Goal: Task Accomplishment & Management: Use online tool/utility

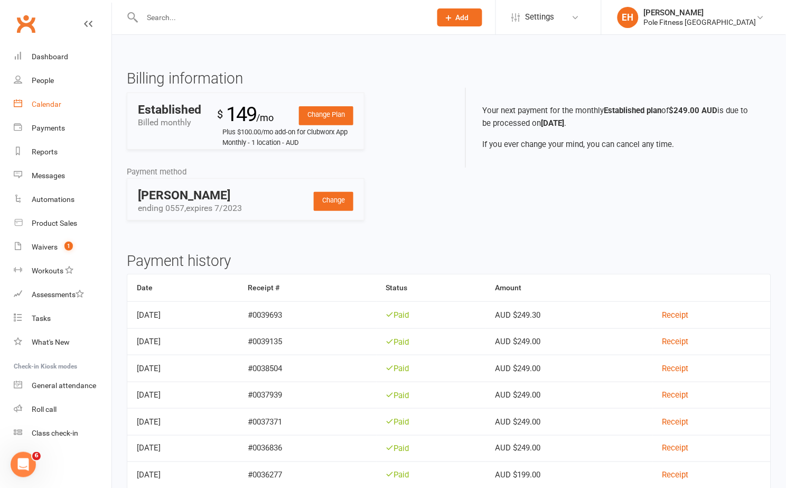
click at [42, 105] on div "Calendar" at bounding box center [47, 104] width 30 height 8
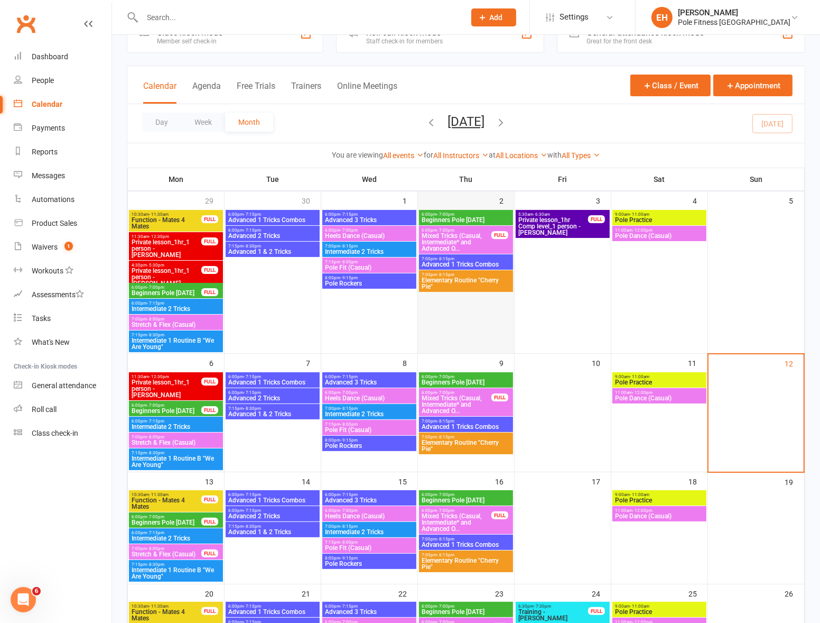
scroll to position [29, 0]
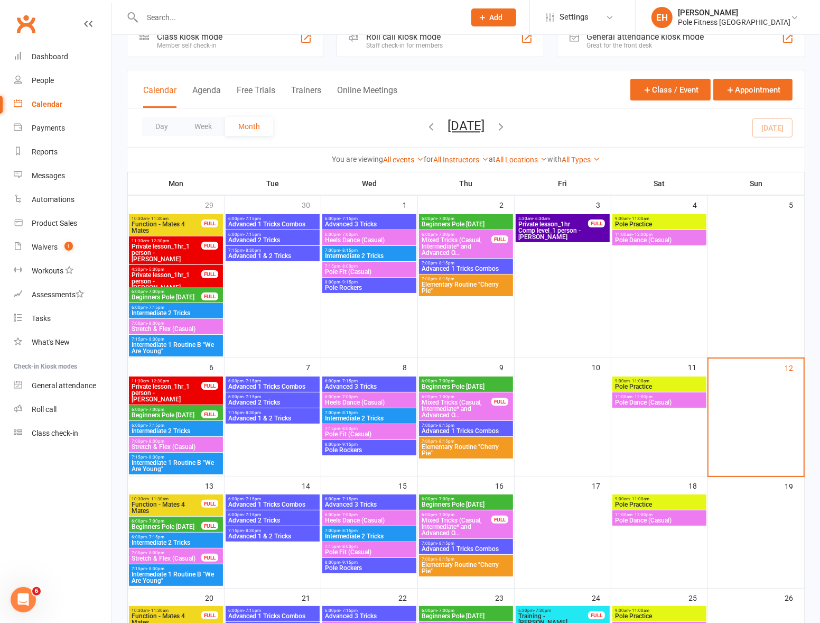
click at [158, 255] on span "Private lesson_1hr_1 person - [PERSON_NAME]" at bounding box center [166, 252] width 71 height 19
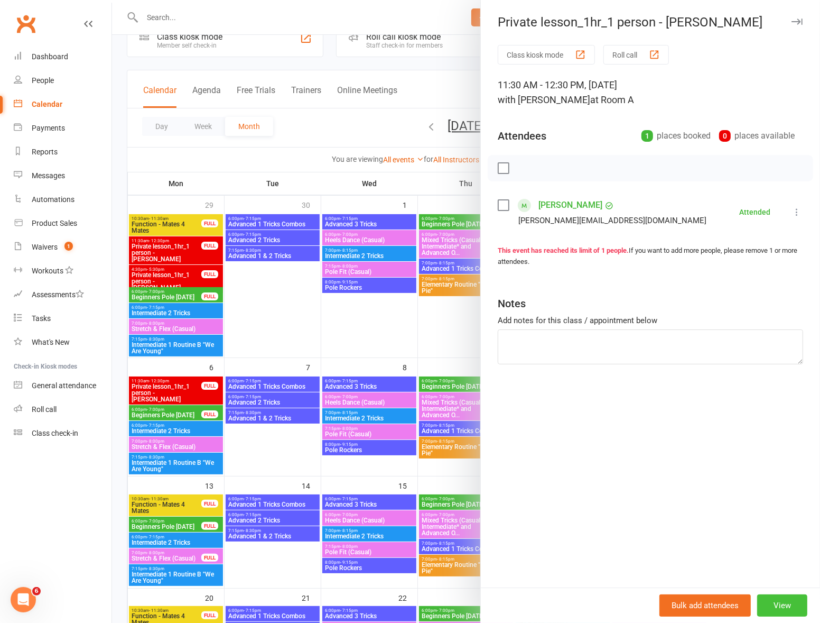
click at [776, 487] on button "View" at bounding box center [782, 605] width 50 height 22
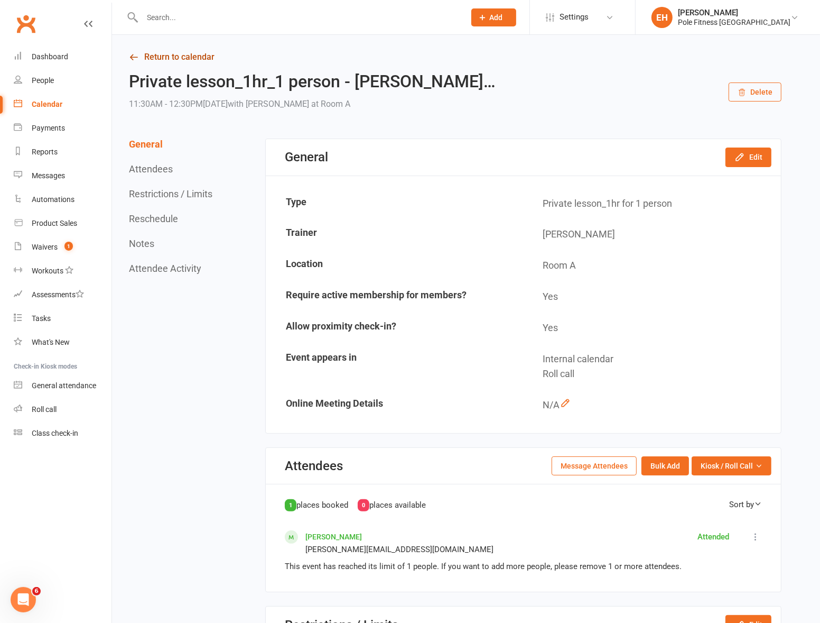
click at [157, 58] on link "Return to calendar" at bounding box center [455, 57] width 653 height 15
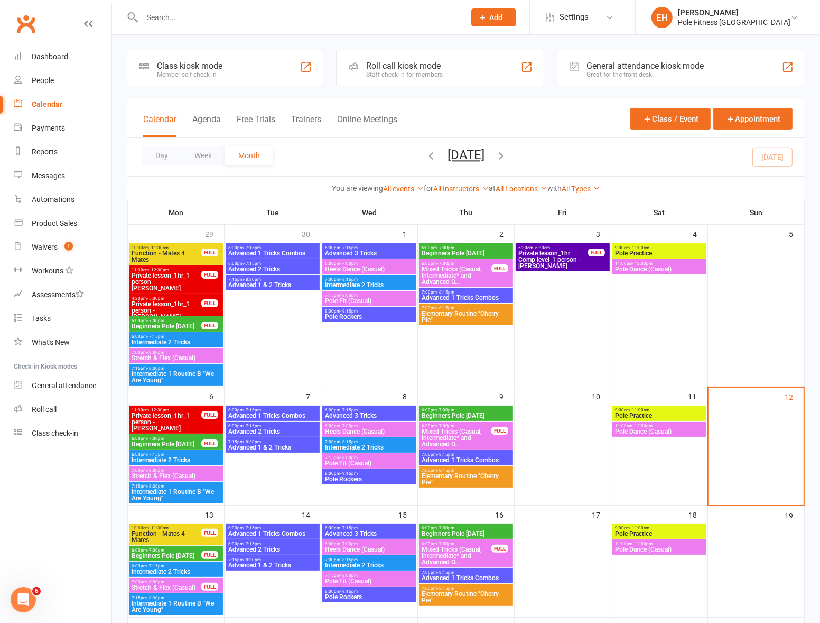
click at [161, 304] on span "Private lesson_1hr_1 person - [PERSON_NAME]" at bounding box center [166, 310] width 71 height 19
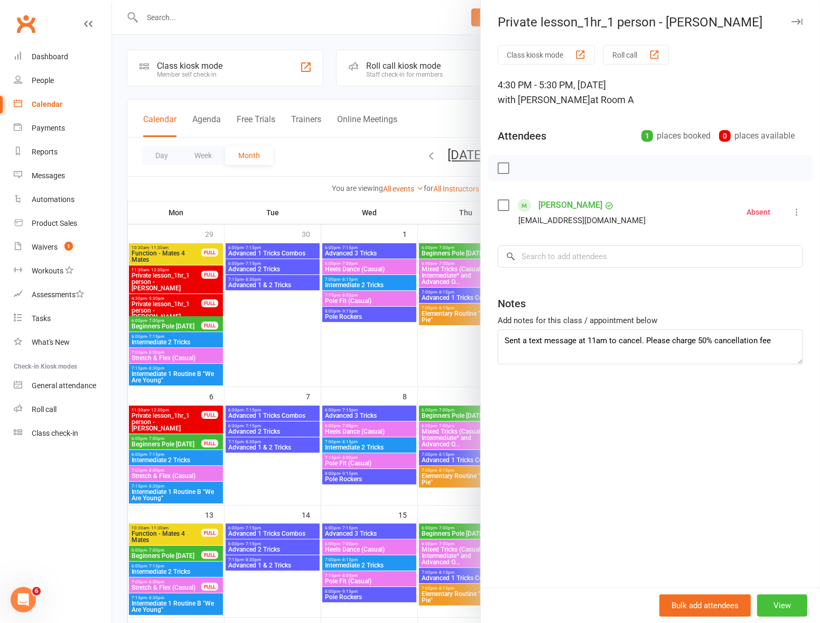
click at [772, 487] on button "View" at bounding box center [782, 605] width 50 height 22
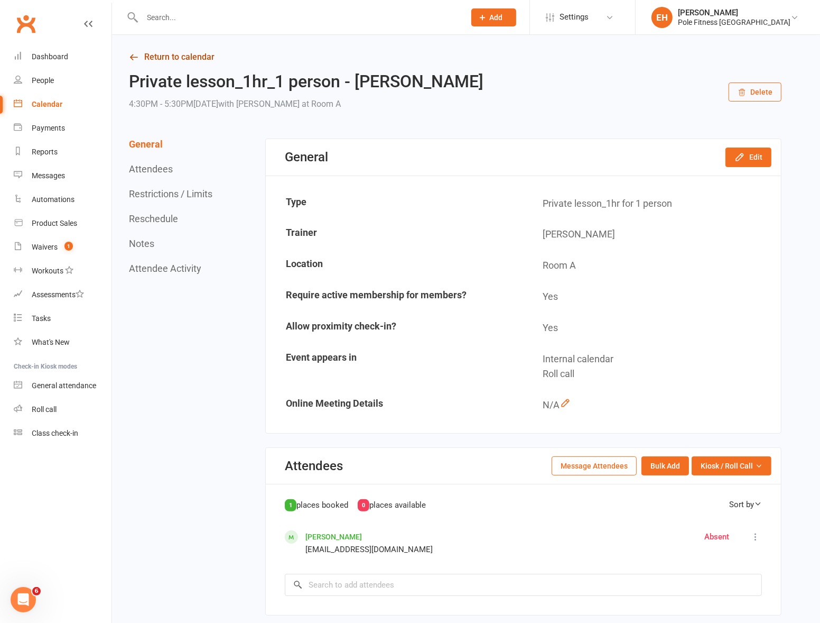
click at [159, 61] on link "Return to calendar" at bounding box center [455, 57] width 653 height 15
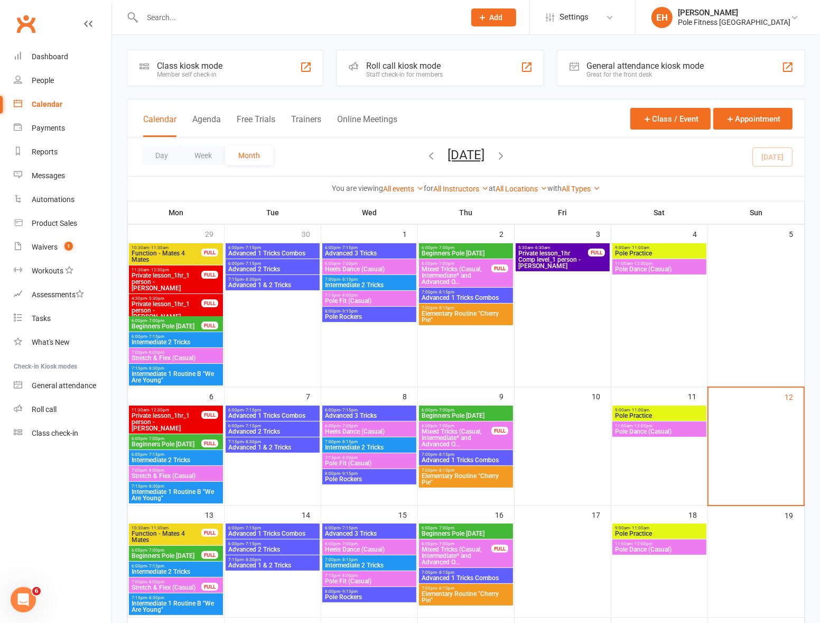
click at [166, 413] on span "Private lesson_1hr_1 person - [PERSON_NAME]" at bounding box center [166, 421] width 71 height 19
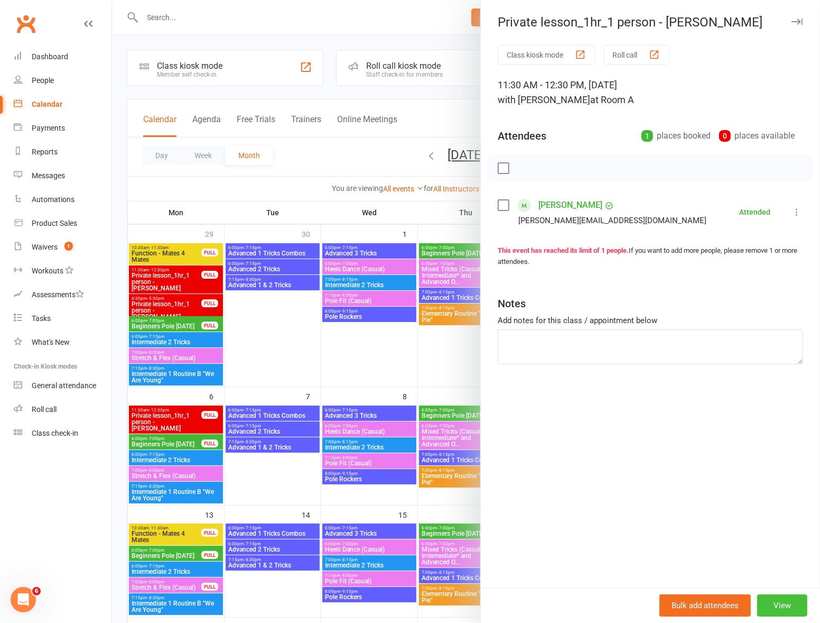
click at [781, 487] on button "View" at bounding box center [782, 605] width 50 height 22
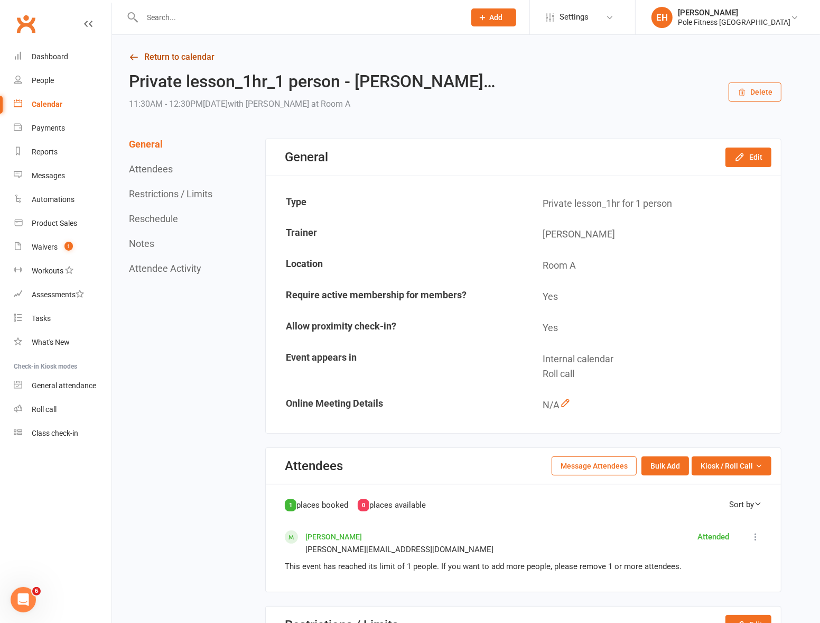
click at [153, 56] on link "Return to calendar" at bounding box center [455, 57] width 653 height 15
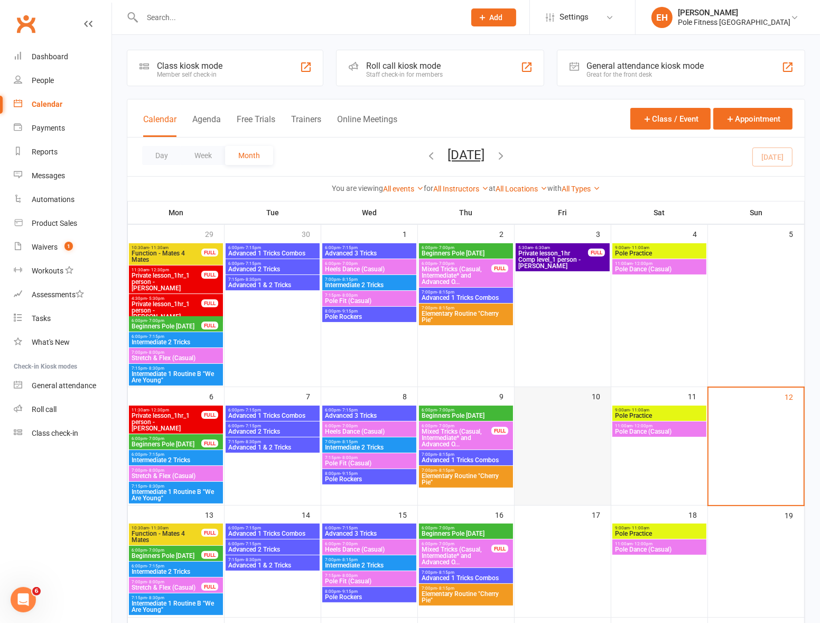
click at [569, 447] on div at bounding box center [563, 454] width 94 height 98
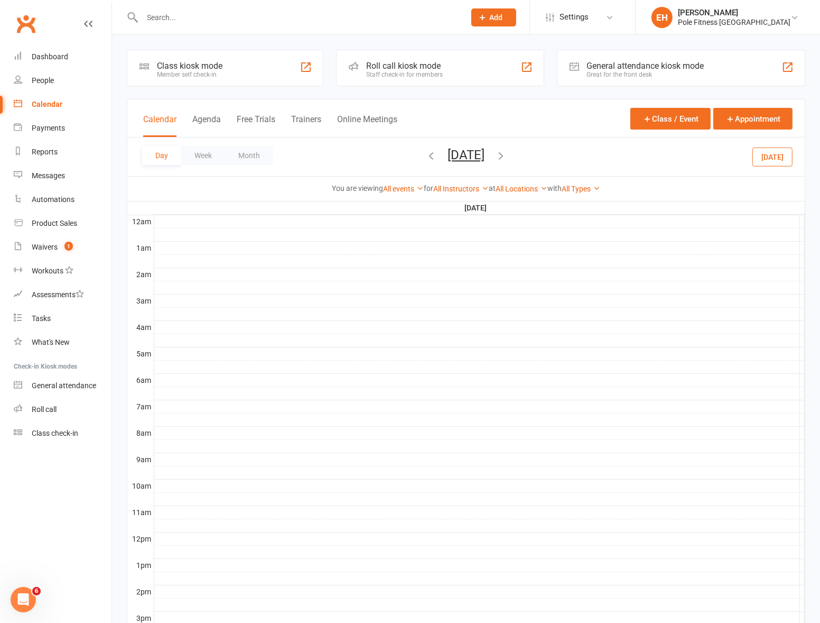
click at [220, 368] on div at bounding box center [479, 366] width 651 height 13
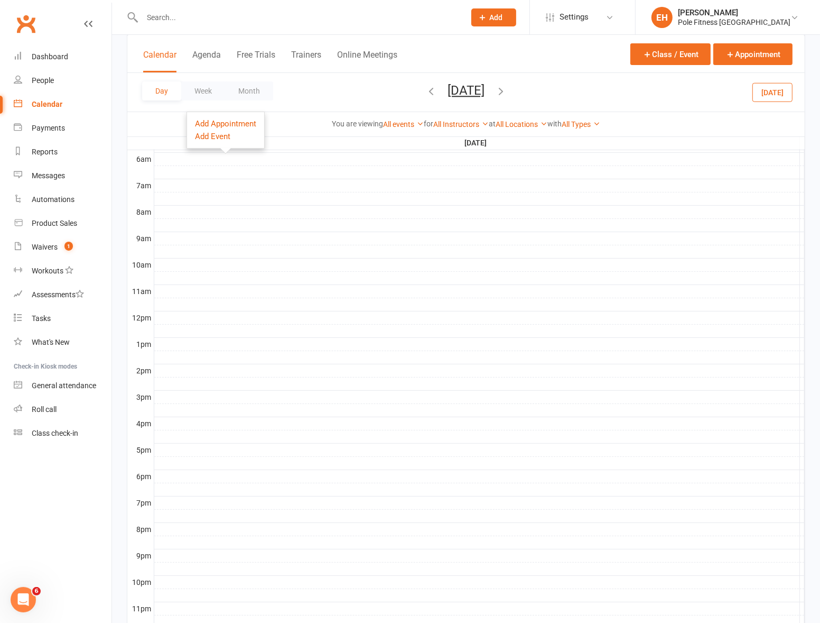
scroll to position [254, 0]
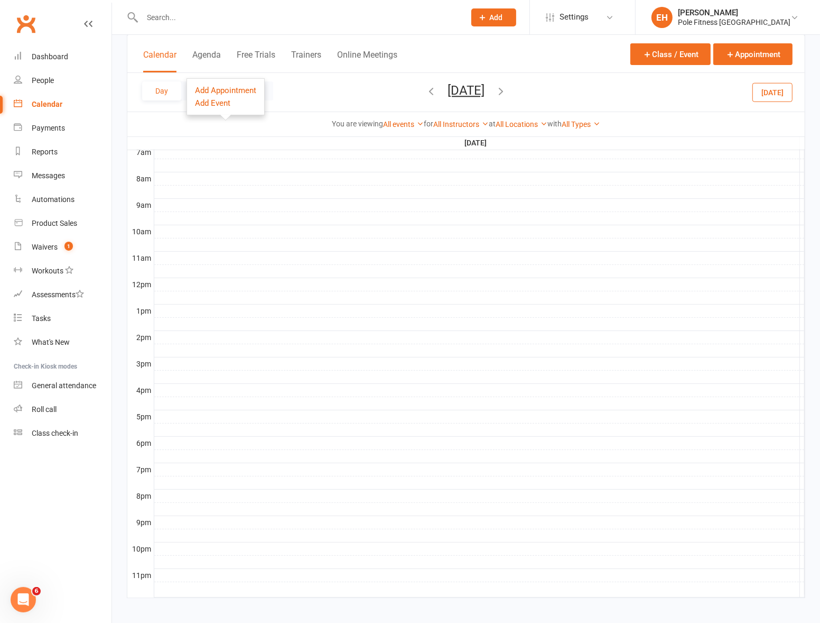
click at [262, 434] on div at bounding box center [479, 429] width 651 height 13
click at [267, 410] on button "Add Appointment" at bounding box center [267, 410] width 61 height 13
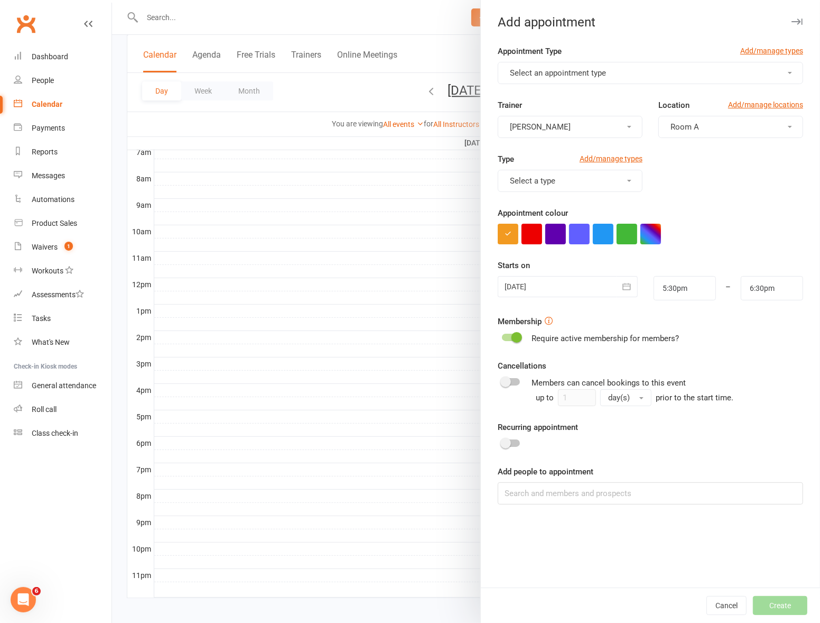
click at [590, 64] on button "Select an appointment type" at bounding box center [650, 73] width 305 height 22
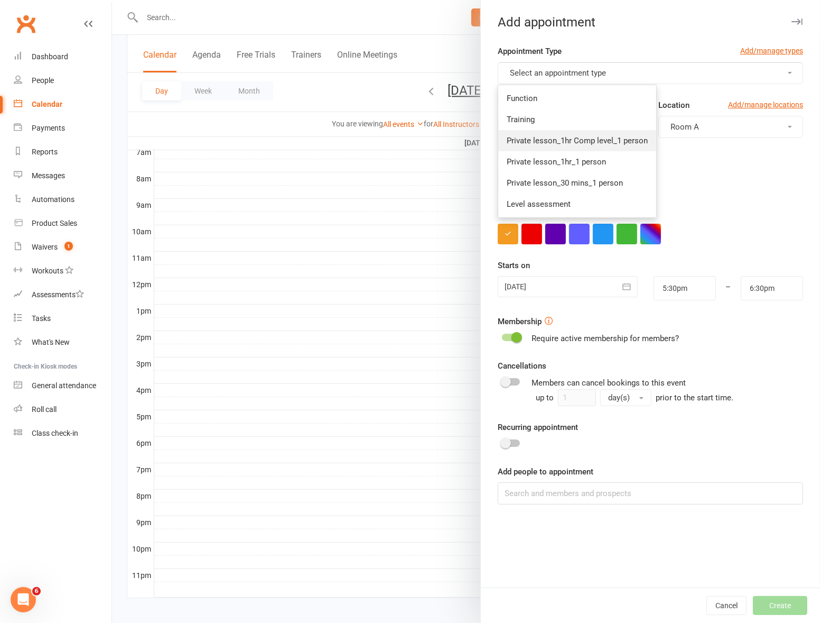
drag, startPoint x: 599, startPoint y: 144, endPoint x: 591, endPoint y: 144, distance: 7.9
click at [599, 144] on span "Private lesson_1hr Comp level_1 person" at bounding box center [577, 141] width 141 height 10
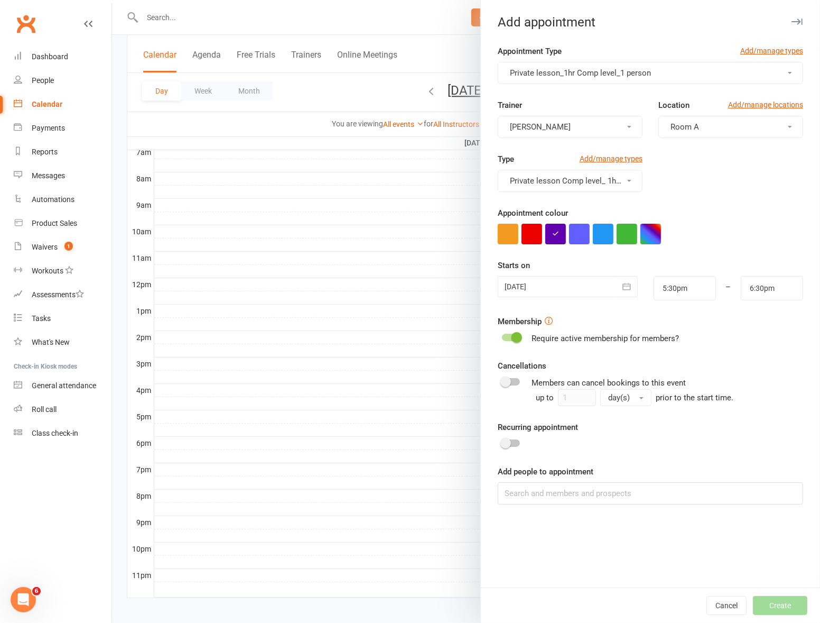
click at [630, 126] on span "button" at bounding box center [629, 127] width 4 height 2
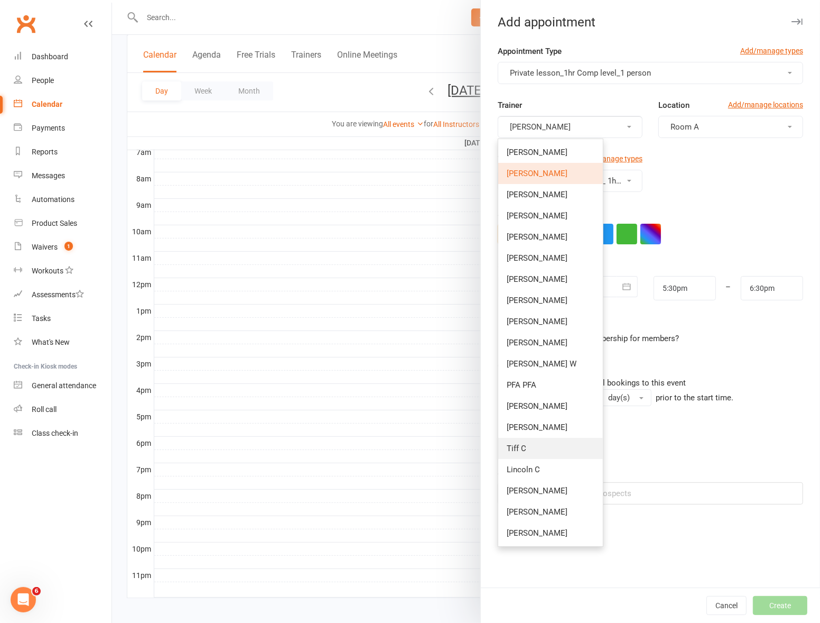
click at [521, 447] on span "Tiff C" at bounding box center [517, 448] width 20 height 10
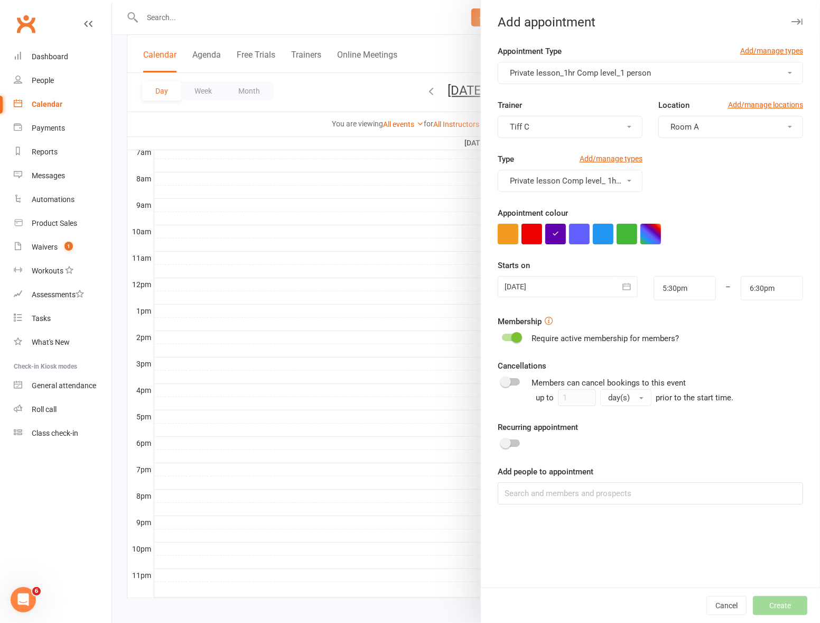
drag, startPoint x: 507, startPoint y: 338, endPoint x: 515, endPoint y: 348, distance: 12.8
click at [507, 338] on div at bounding box center [511, 336] width 18 height 7
click at [502, 336] on input "checkbox" at bounding box center [502, 336] width 0 height 0
click at [509, 486] on input at bounding box center [650, 493] width 305 height 22
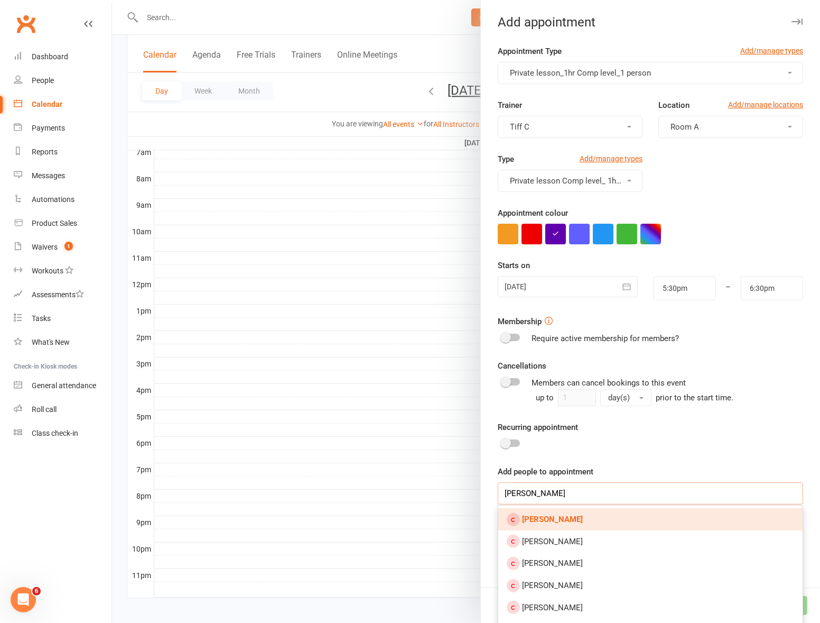
type input "[PERSON_NAME]"
click at [571, 487] on link "[PERSON_NAME]" at bounding box center [650, 519] width 304 height 22
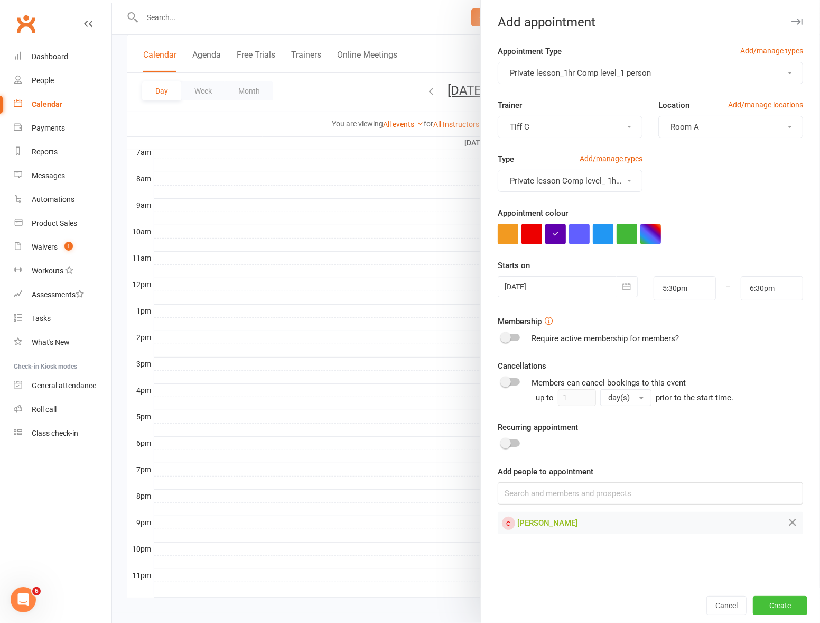
click at [786, 487] on button "Create" at bounding box center [780, 605] width 54 height 19
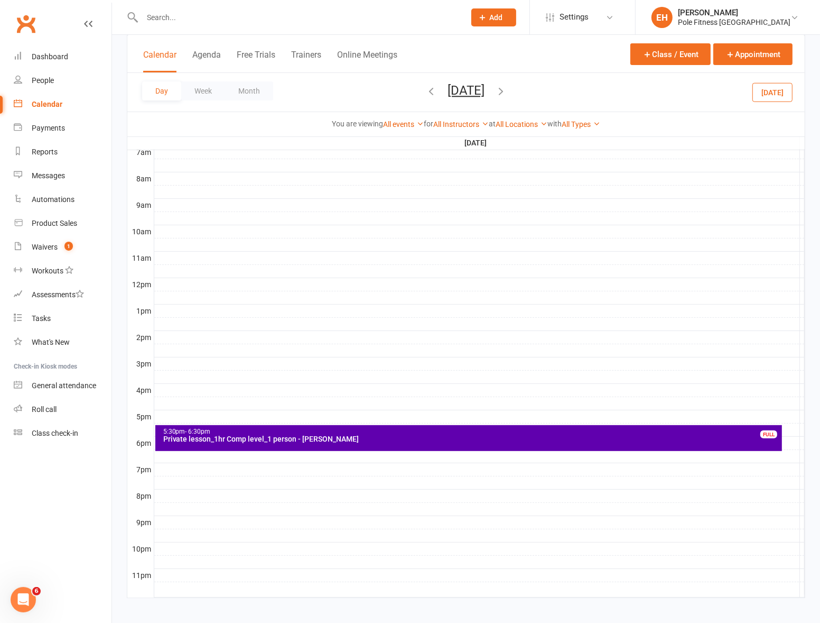
click at [642, 440] on div "Private lesson_1hr Comp level_1 person - [PERSON_NAME]" at bounding box center [471, 438] width 617 height 7
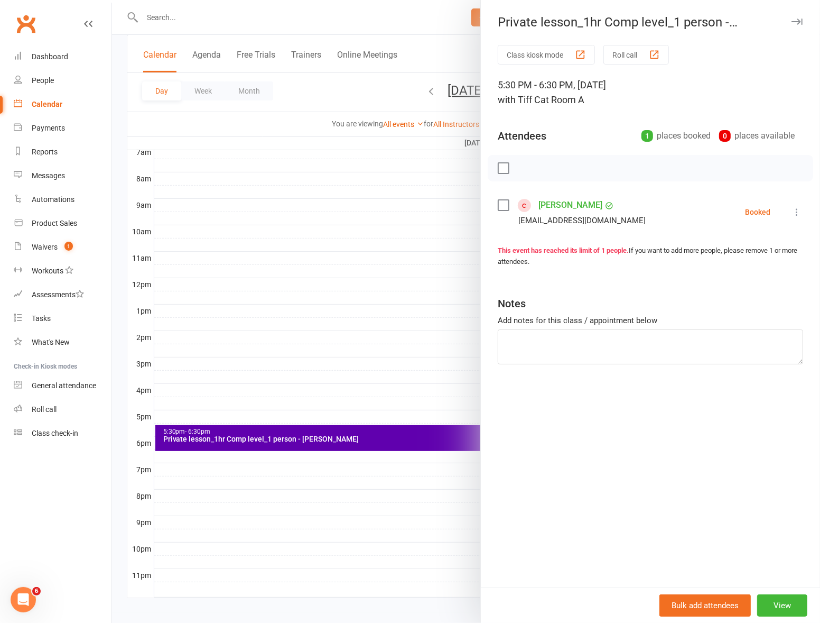
click at [786, 213] on icon at bounding box center [797, 212] width 11 height 11
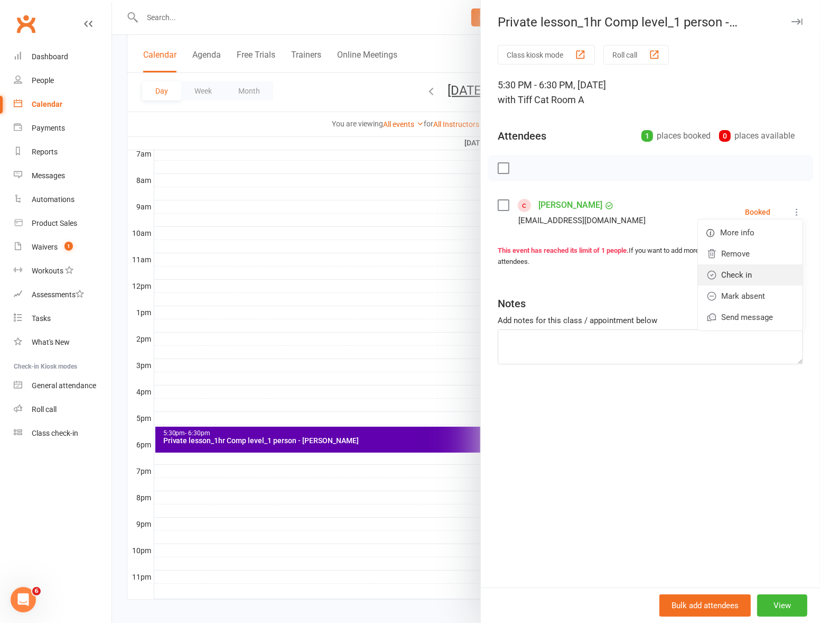
click at [749, 279] on link "Check in" at bounding box center [750, 274] width 105 height 21
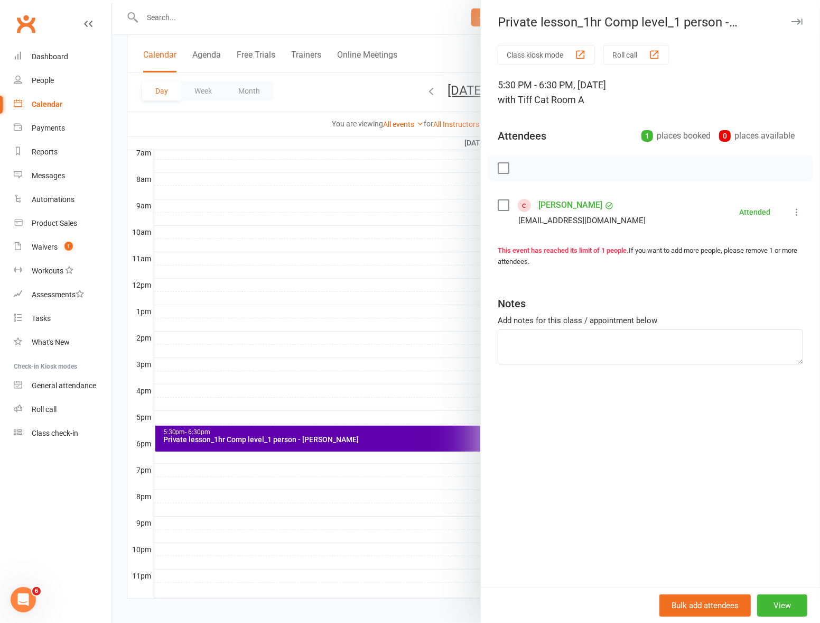
click at [409, 487] on div at bounding box center [466, 311] width 708 height 623
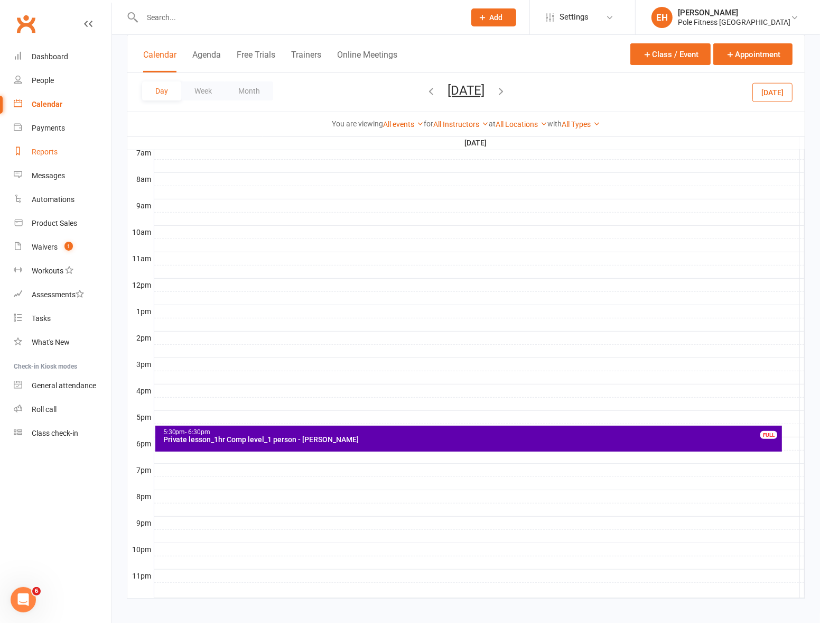
click at [43, 147] on div "Reports" at bounding box center [45, 151] width 26 height 8
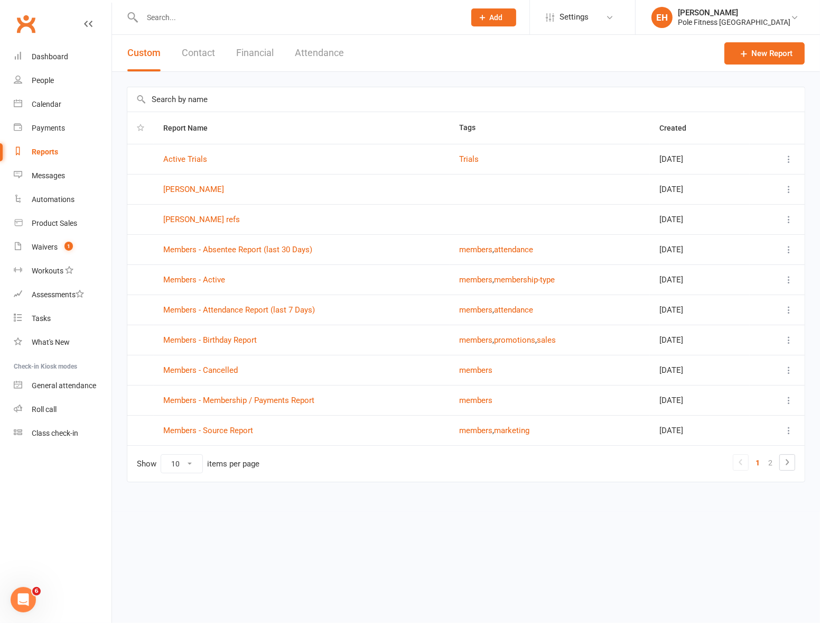
click at [310, 47] on button "Attendance" at bounding box center [319, 53] width 49 height 36
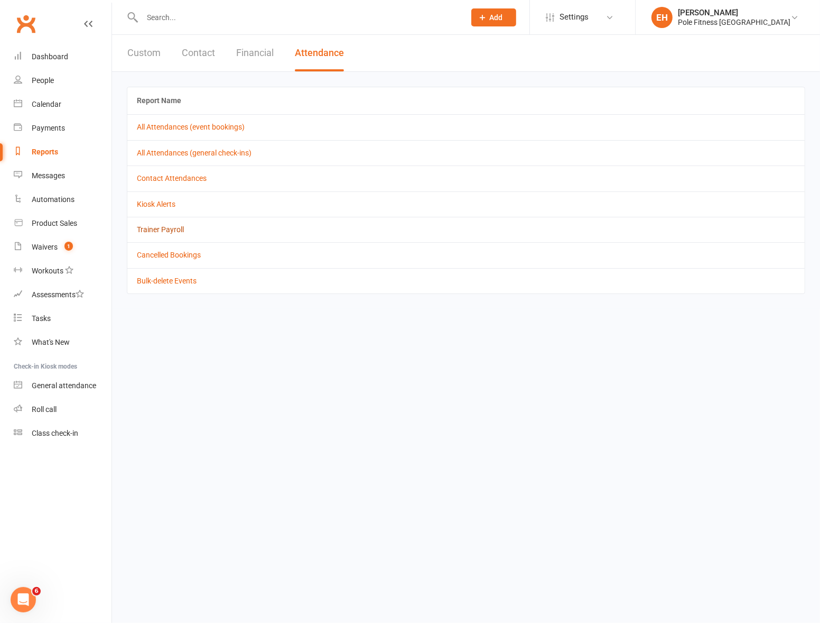
click at [168, 227] on link "Trainer Payroll" at bounding box center [160, 229] width 47 height 8
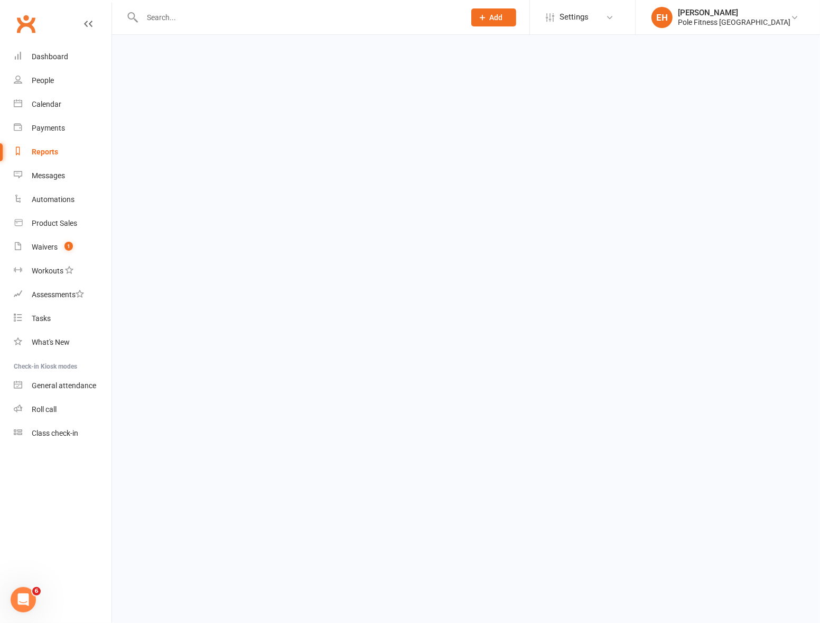
select select "false"
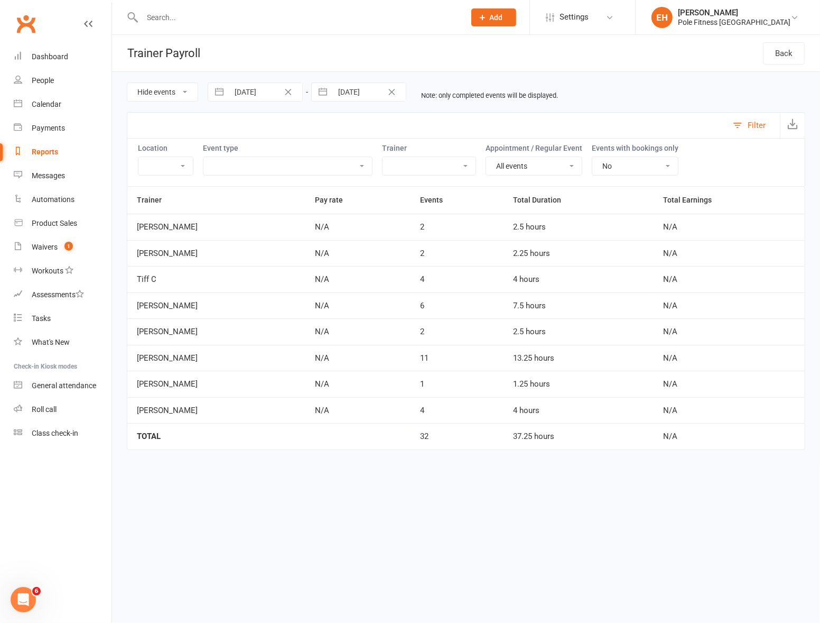
select select "8"
select select "2025"
select select "9"
select select "2025"
select select "10"
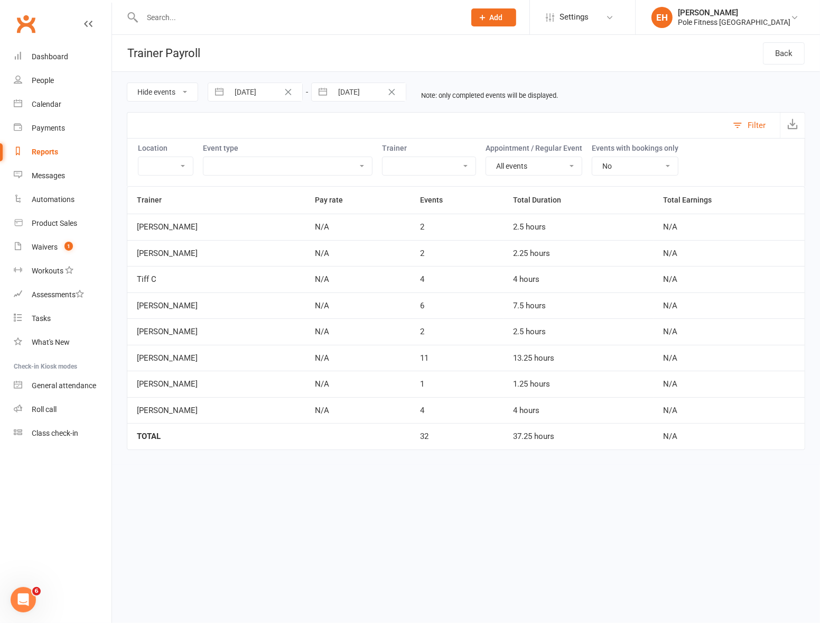
select select "2025"
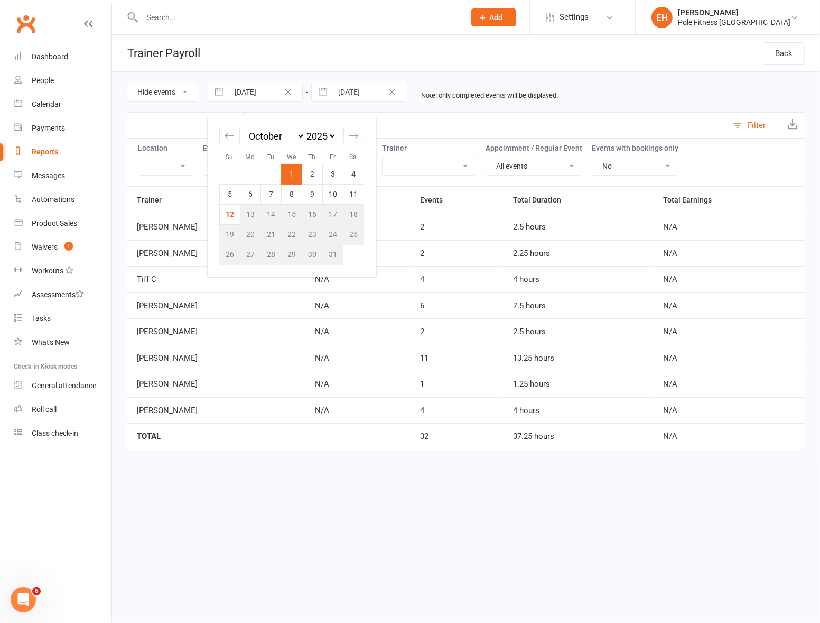
click at [276, 95] on input "[DATE]" at bounding box center [265, 92] width 73 height 18
click at [232, 137] on icon "Move backward to switch to the previous month." at bounding box center [230, 136] width 10 height 10
select select "7"
select select "2025"
click at [229, 253] on td "28" at bounding box center [230, 254] width 21 height 20
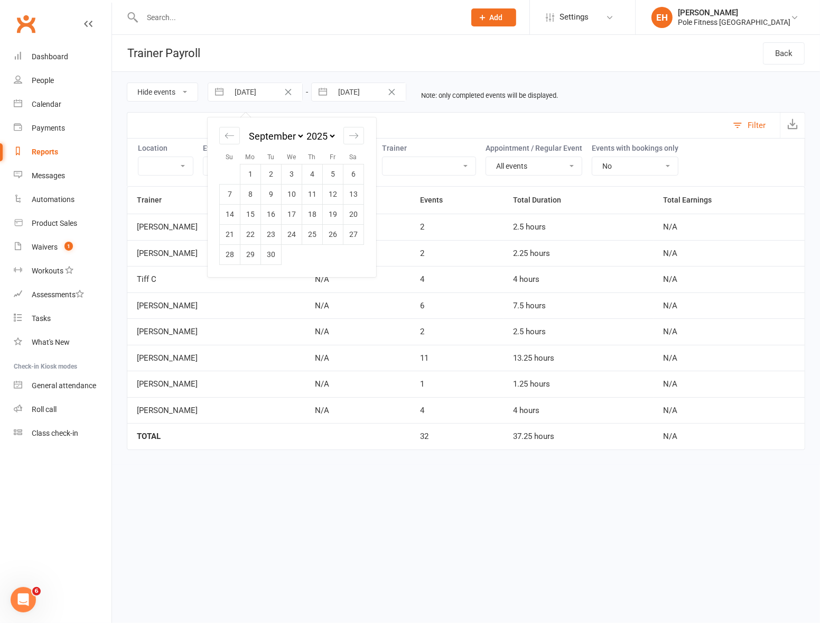
type input "[DATE]"
click at [359, 94] on input "[DATE]" at bounding box center [368, 92] width 73 height 18
select select "8"
select select "2025"
select select "9"
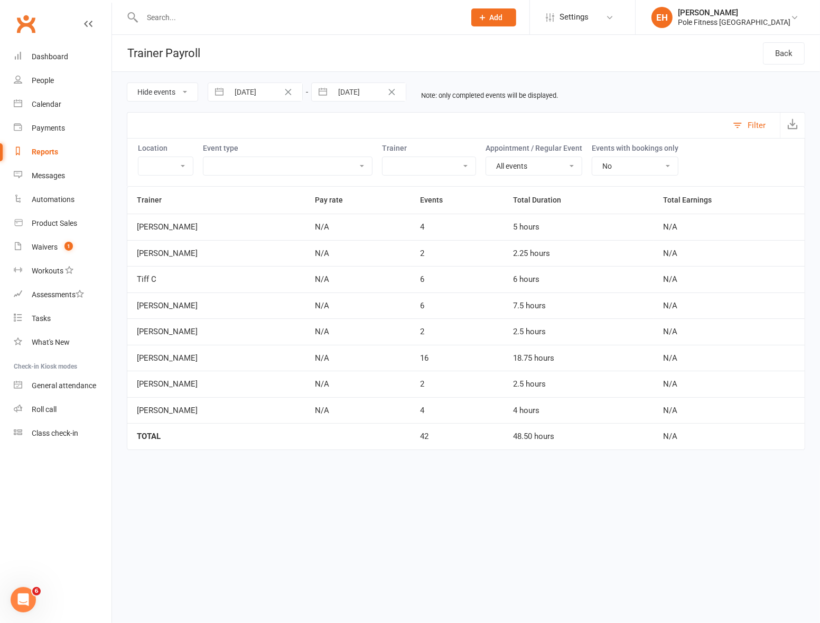
select select "2025"
select select "10"
select select "2025"
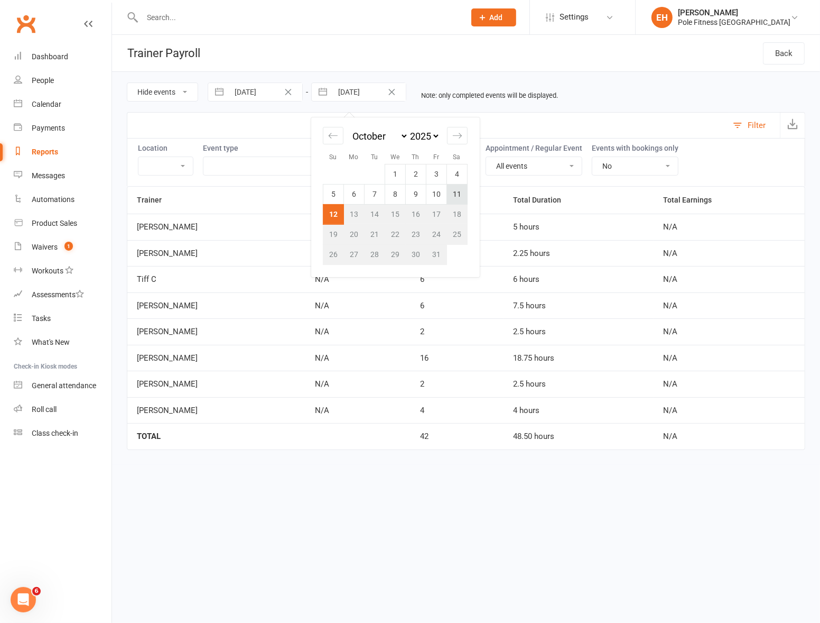
click at [458, 190] on td "11" at bounding box center [457, 194] width 21 height 20
type input "[DATE]"
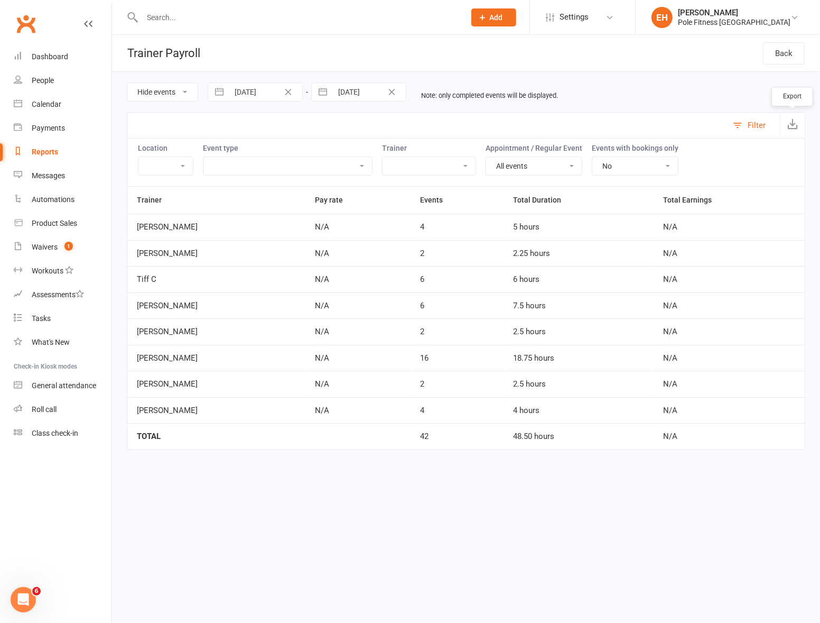
click at [786, 119] on icon "button" at bounding box center [792, 123] width 11 height 11
click at [43, 104] on div "Calendar" at bounding box center [47, 104] width 30 height 8
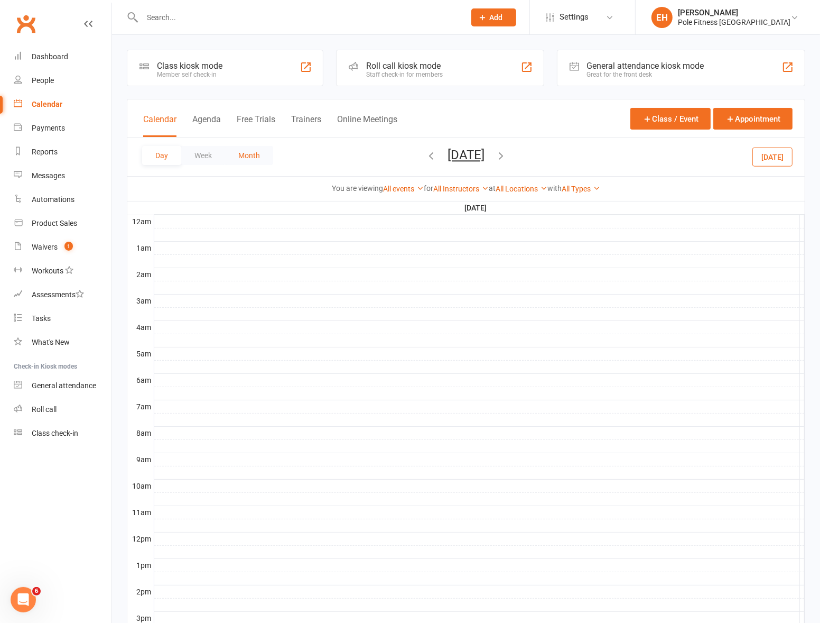
drag, startPoint x: 255, startPoint y: 152, endPoint x: 249, endPoint y: 151, distance: 5.4
click at [255, 153] on button "Month" at bounding box center [249, 155] width 48 height 19
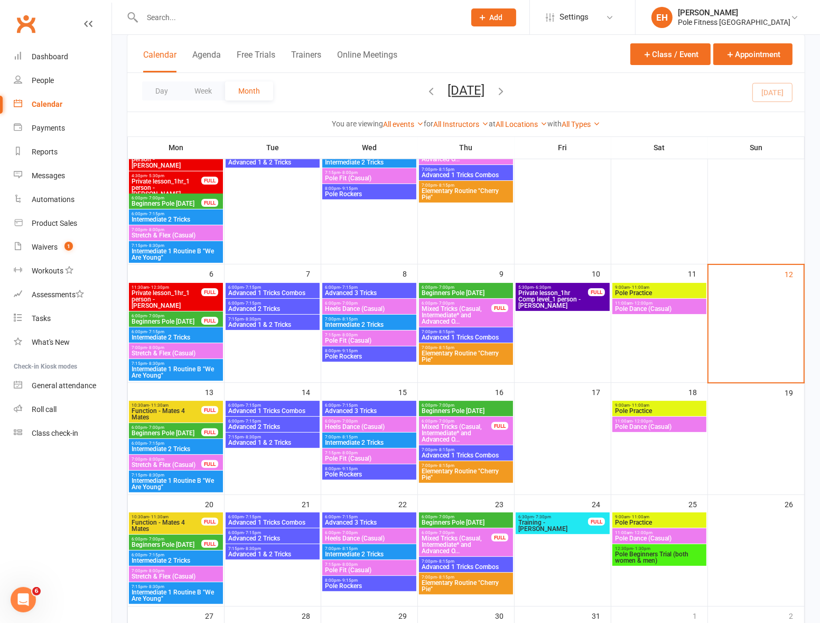
scroll to position [124, 0]
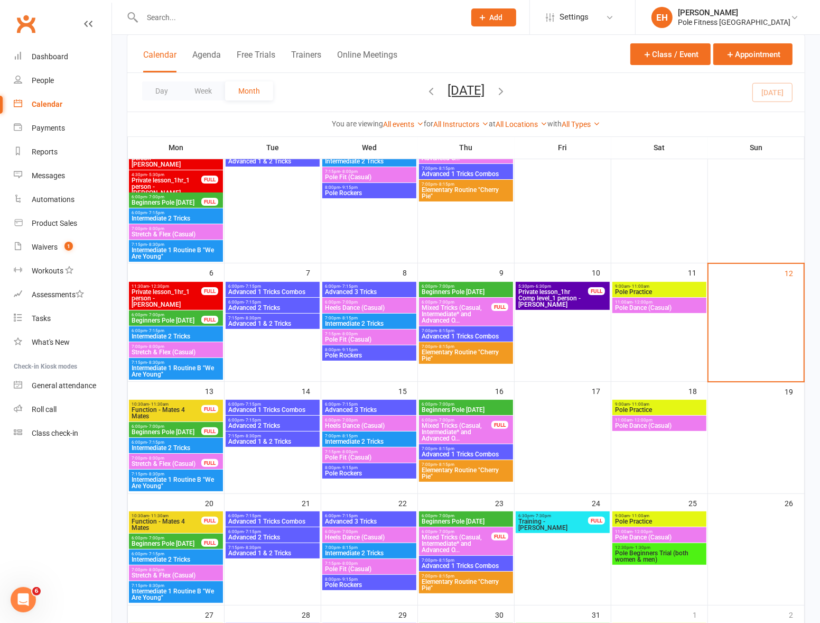
click at [365, 292] on span "Advanced 3 Tricks" at bounding box center [369, 292] width 90 height 6
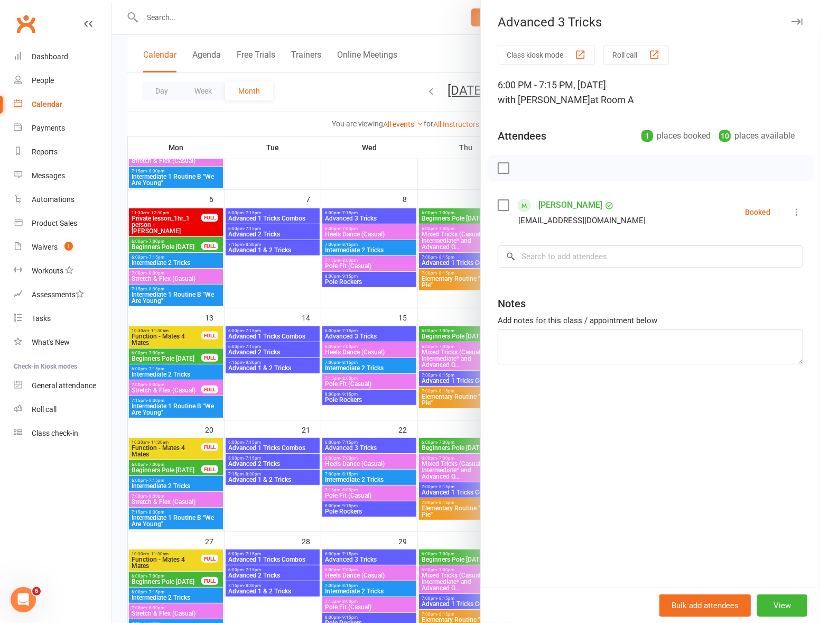
scroll to position [196, 0]
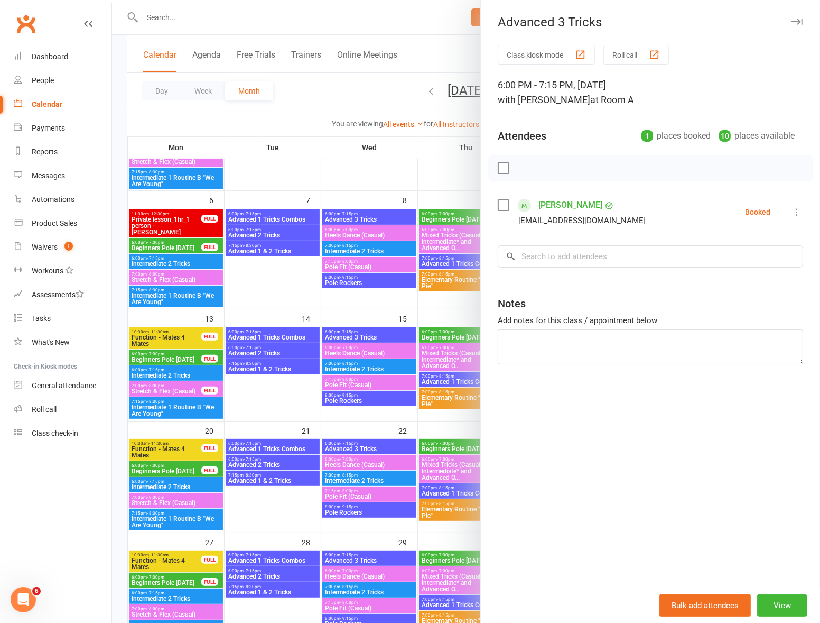
click at [786, 25] on button "button" at bounding box center [797, 21] width 13 height 13
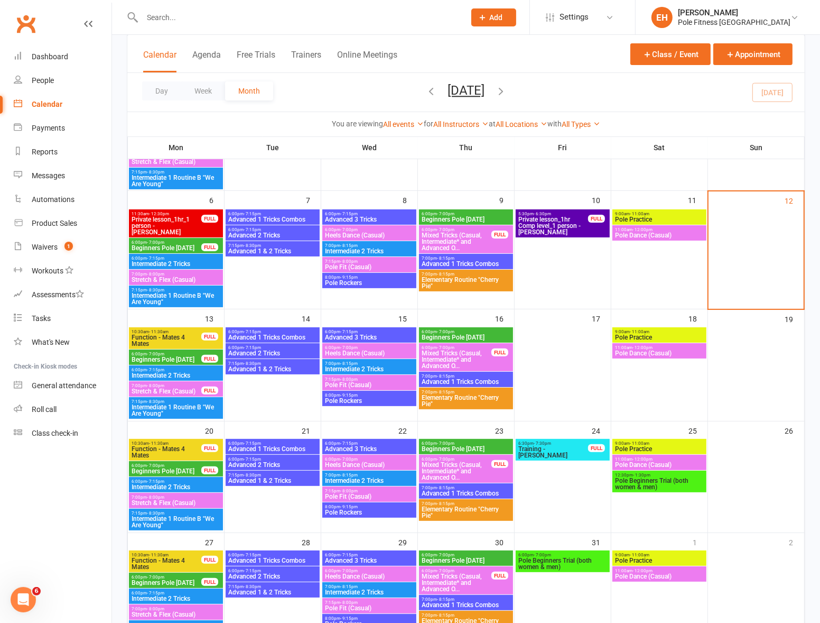
click at [365, 283] on span "Pole Rockers" at bounding box center [369, 283] width 90 height 6
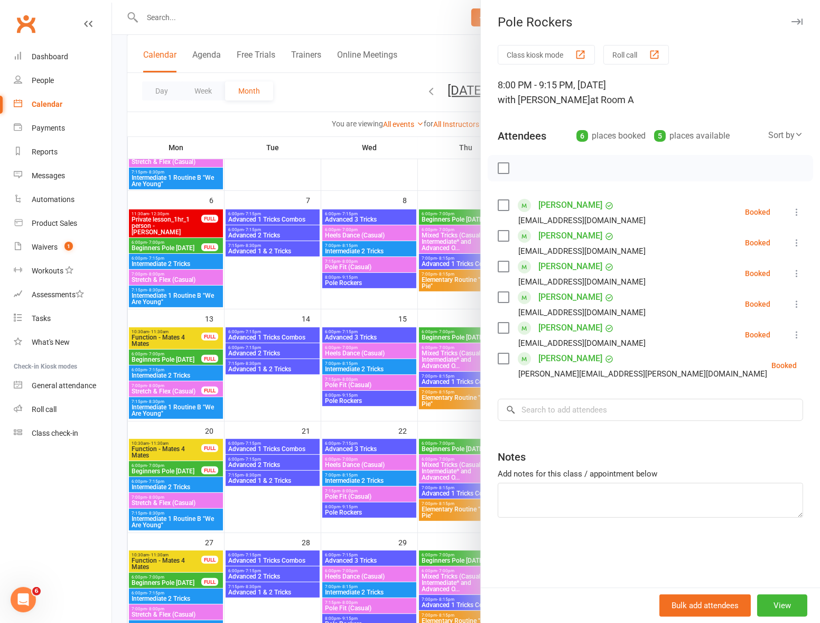
click at [366, 304] on div at bounding box center [466, 311] width 708 height 623
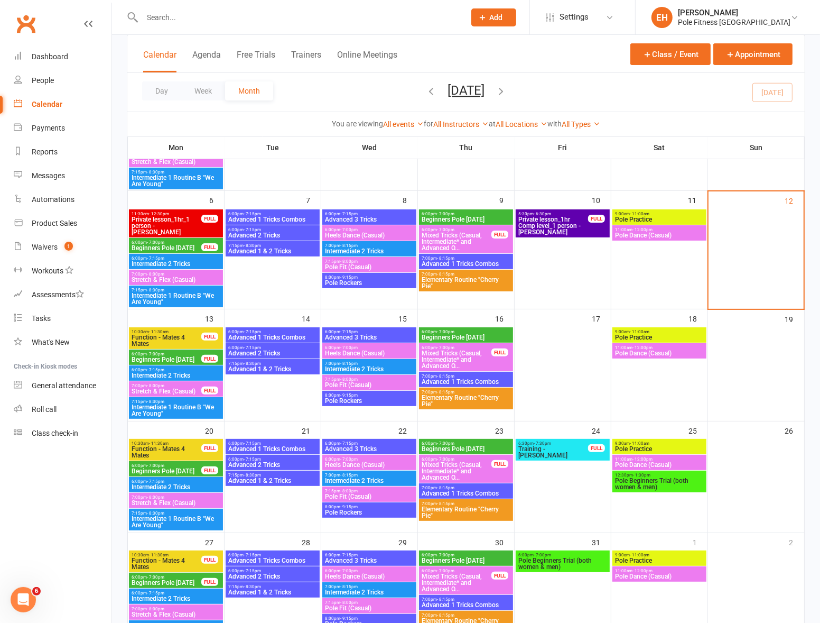
click at [369, 283] on span "Pole Rockers" at bounding box center [369, 283] width 90 height 6
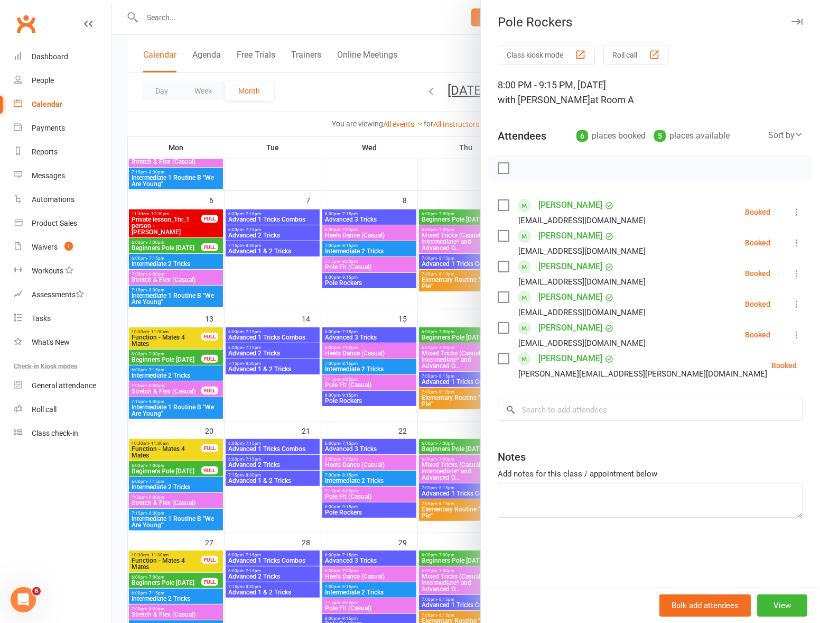
scroll to position [198, 0]
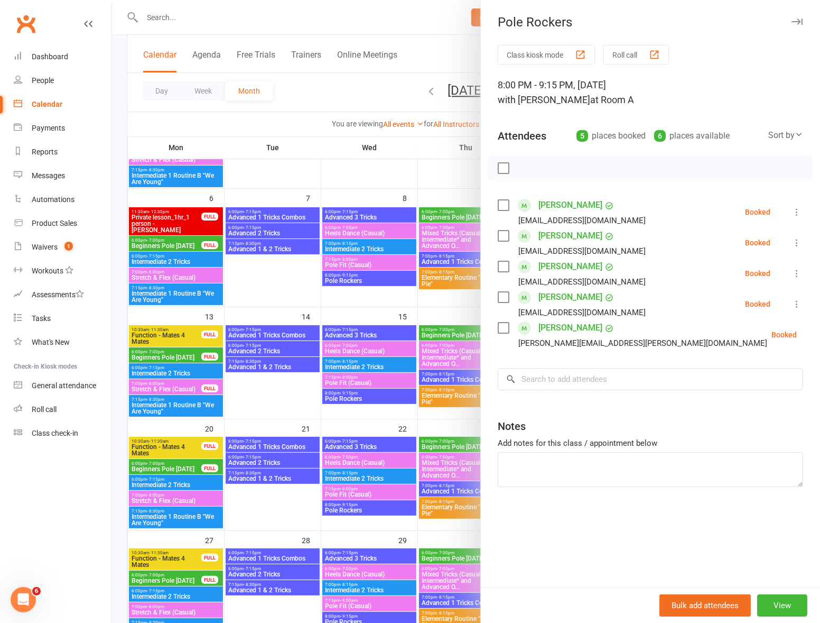
click at [786, 21] on icon "button" at bounding box center [797, 21] width 11 height 6
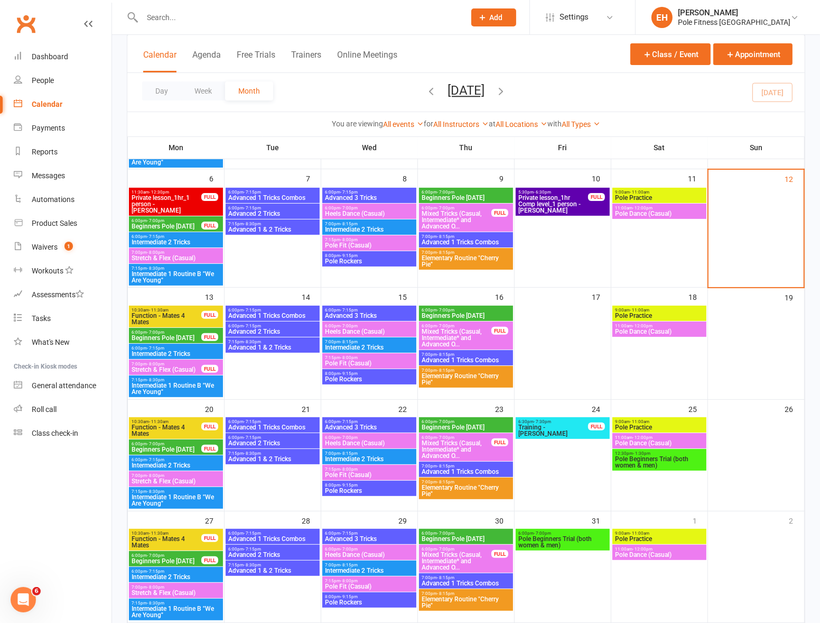
scroll to position [219, 0]
